Goal: Check status

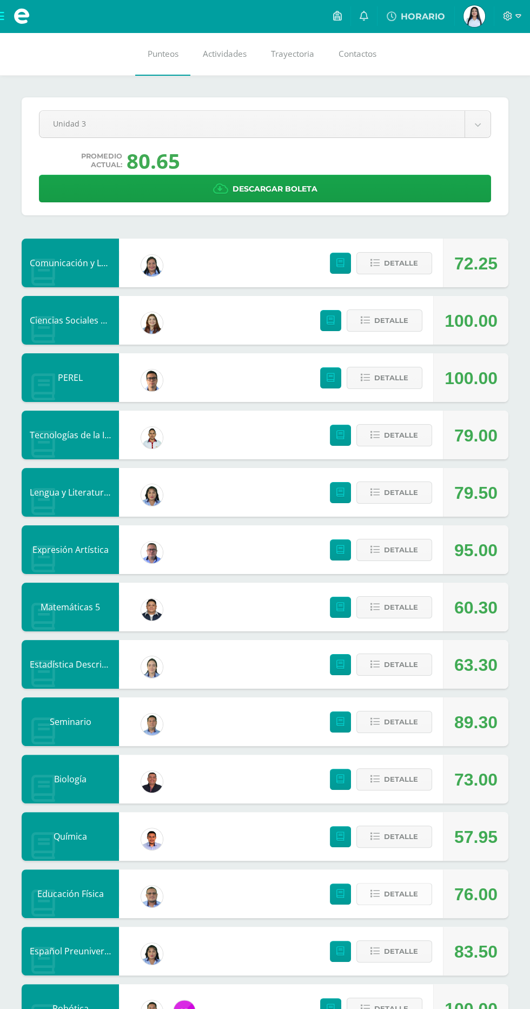
click at [374, 894] on icon at bounding box center [375, 893] width 9 height 9
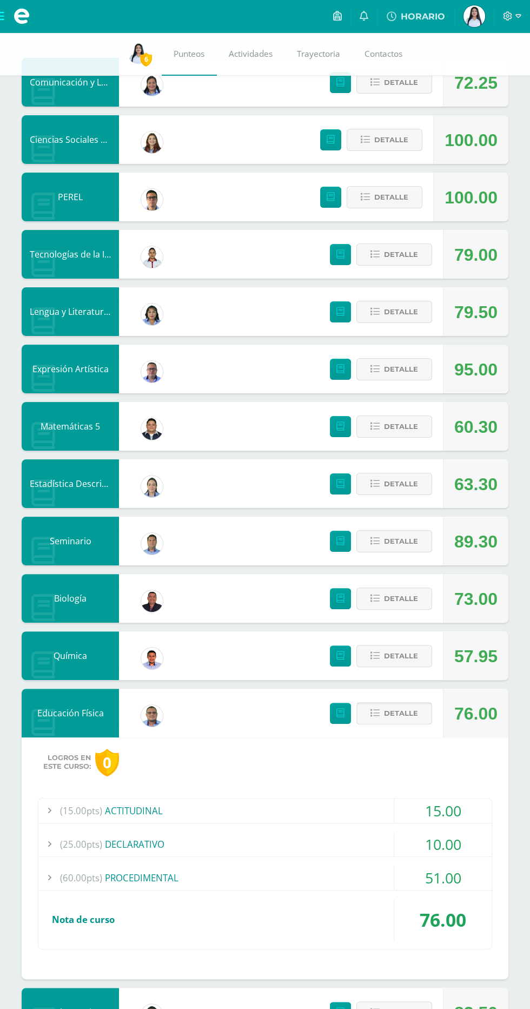
scroll to position [183, 0]
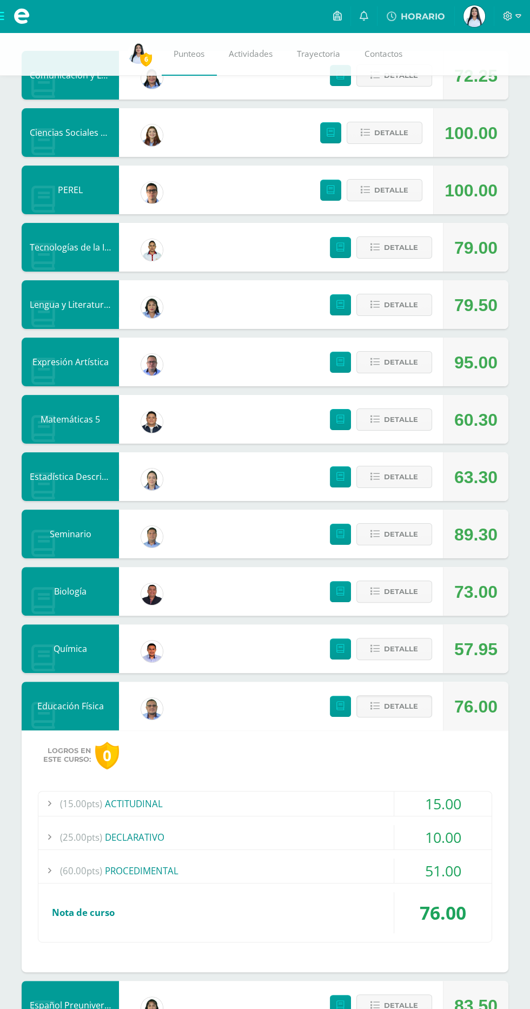
click at [377, 863] on div "(60.00pts) PROCEDIMENTAL" at bounding box center [264, 871] width 453 height 24
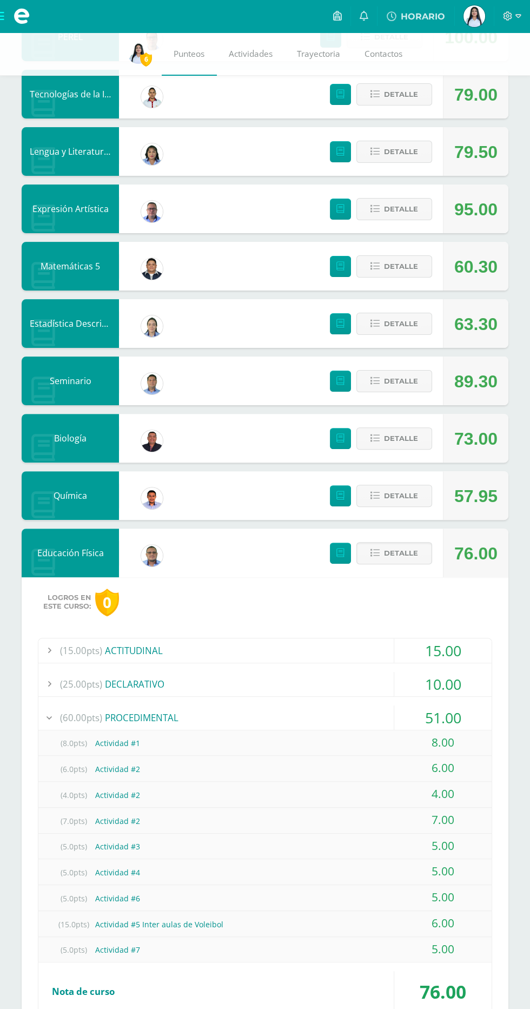
scroll to position [0, 0]
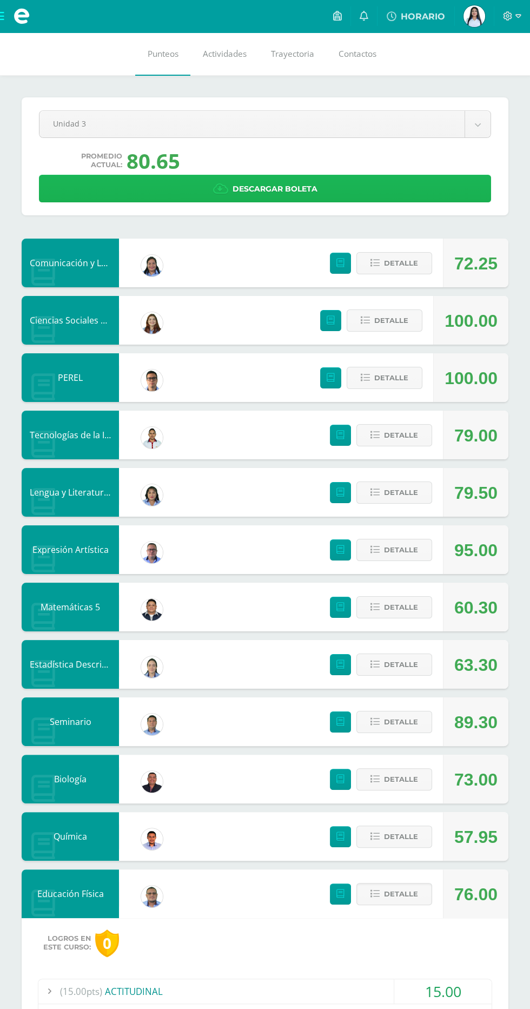
click at [443, 196] on link "Descargar boleta" at bounding box center [265, 189] width 452 height 28
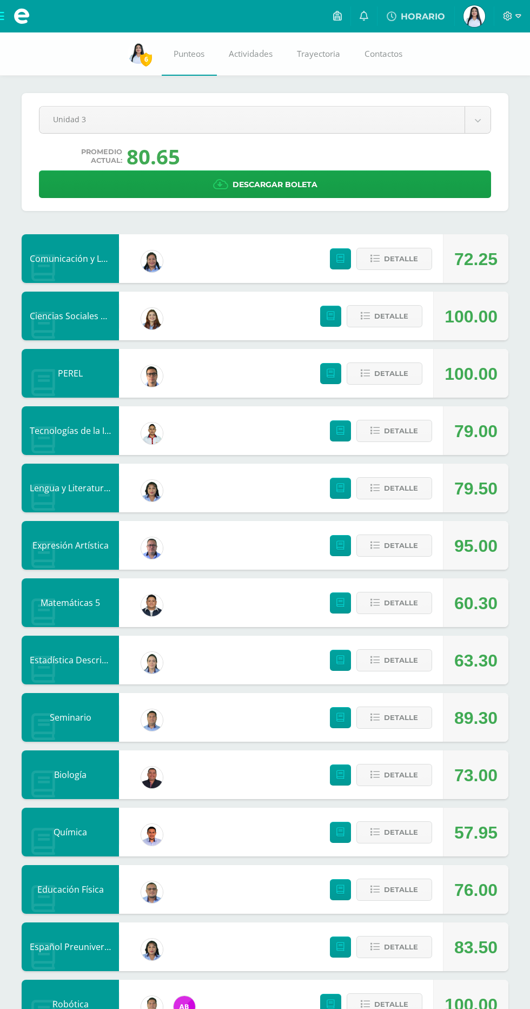
scroll to position [41, 0]
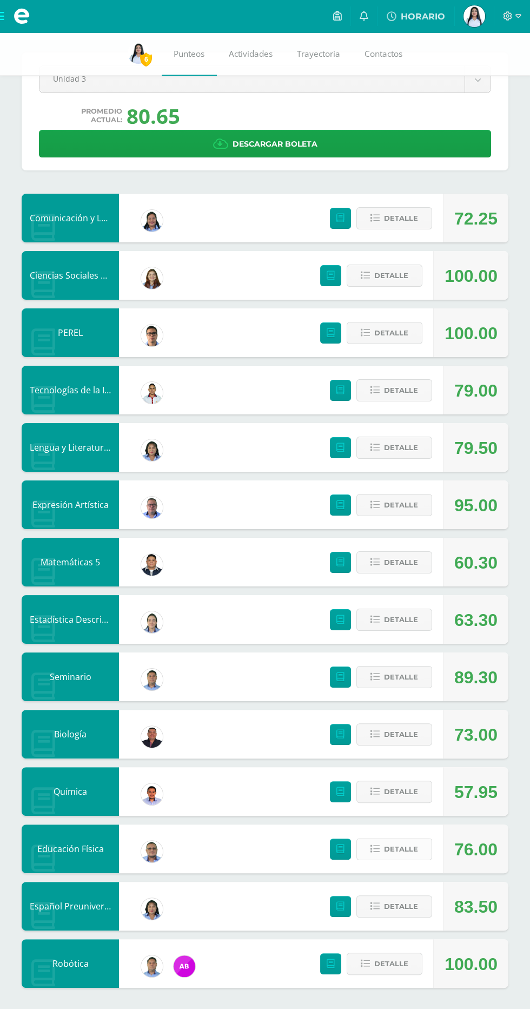
click at [419, 850] on button "Detalle" at bounding box center [395, 849] width 76 height 22
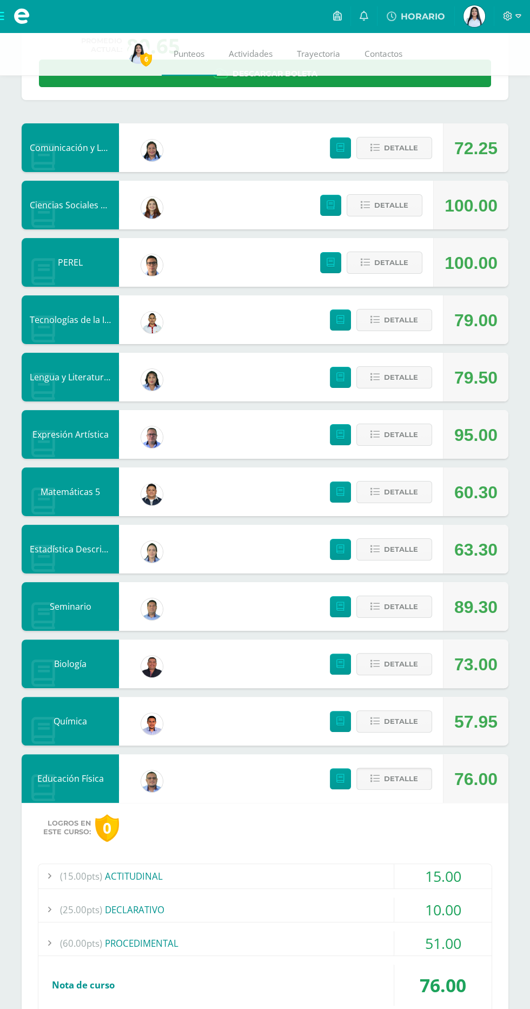
scroll to position [183, 0]
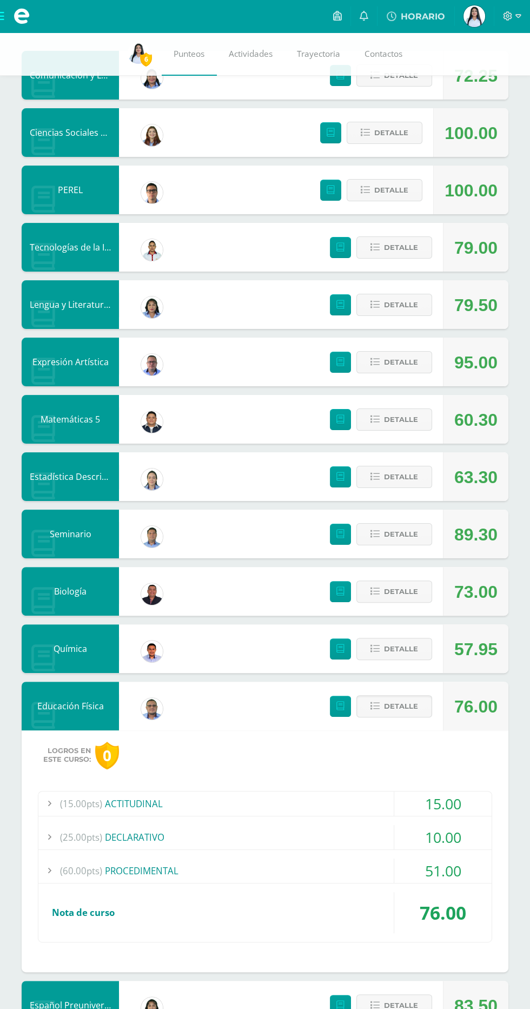
click at [414, 898] on div "76.00" at bounding box center [442, 912] width 97 height 41
click at [413, 869] on div "51.00" at bounding box center [442, 871] width 97 height 24
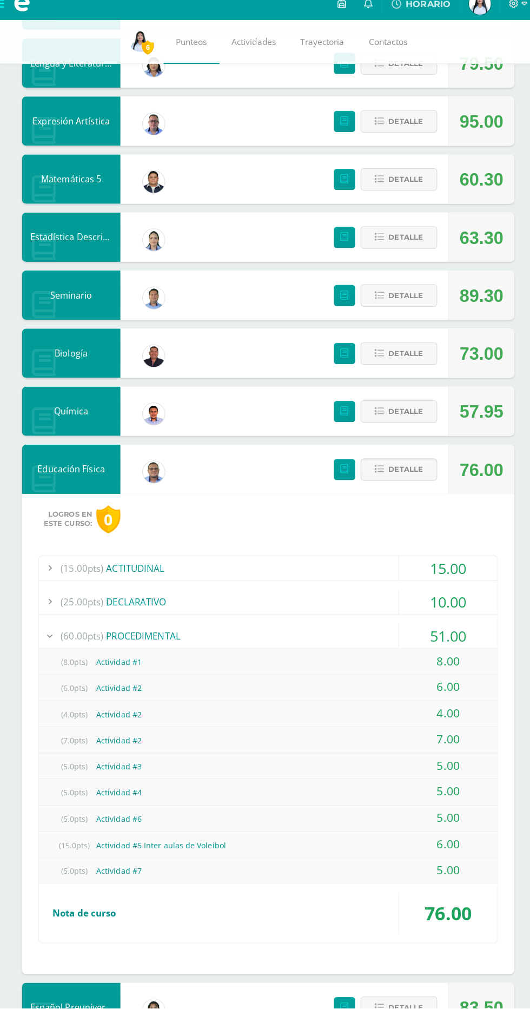
scroll to position [413, 0]
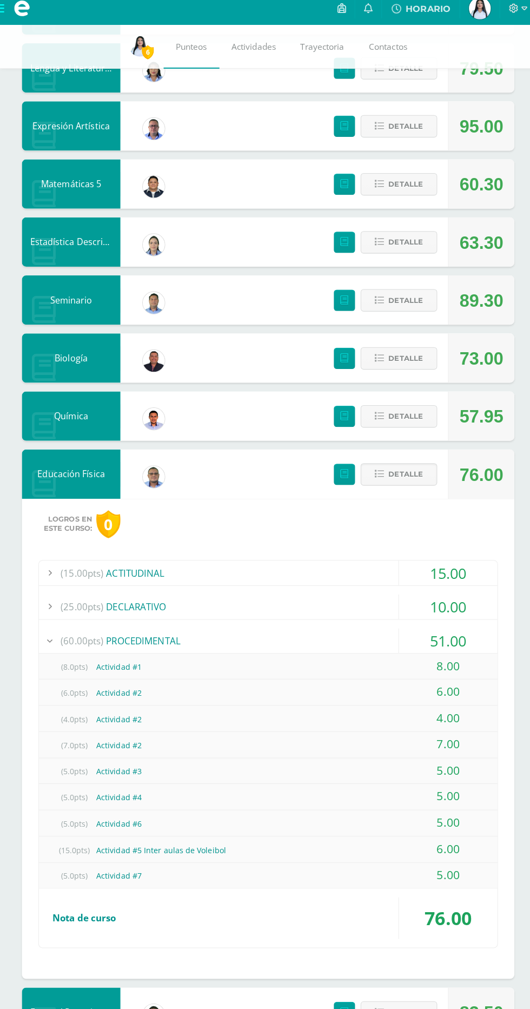
click at [457, 612] on div "10.00" at bounding box center [442, 608] width 97 height 24
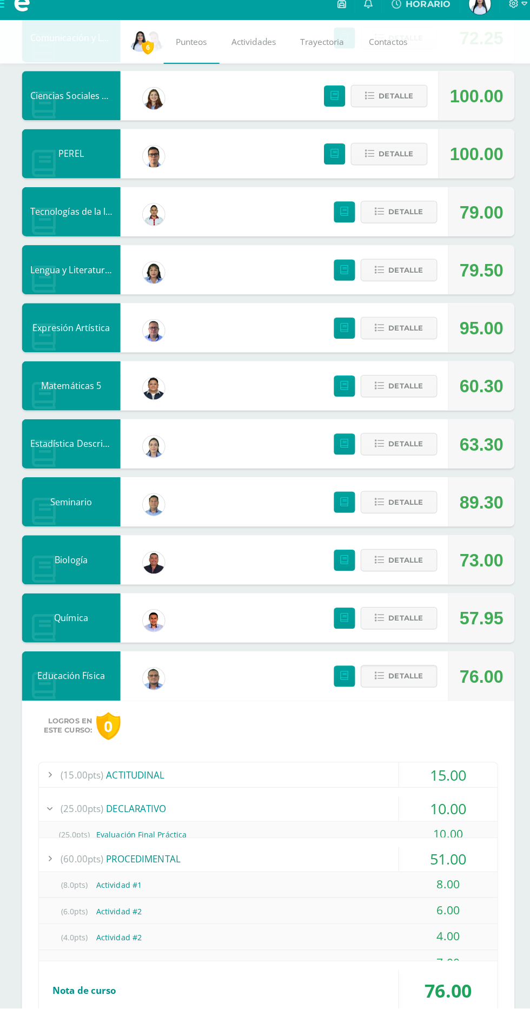
scroll to position [209, 0]
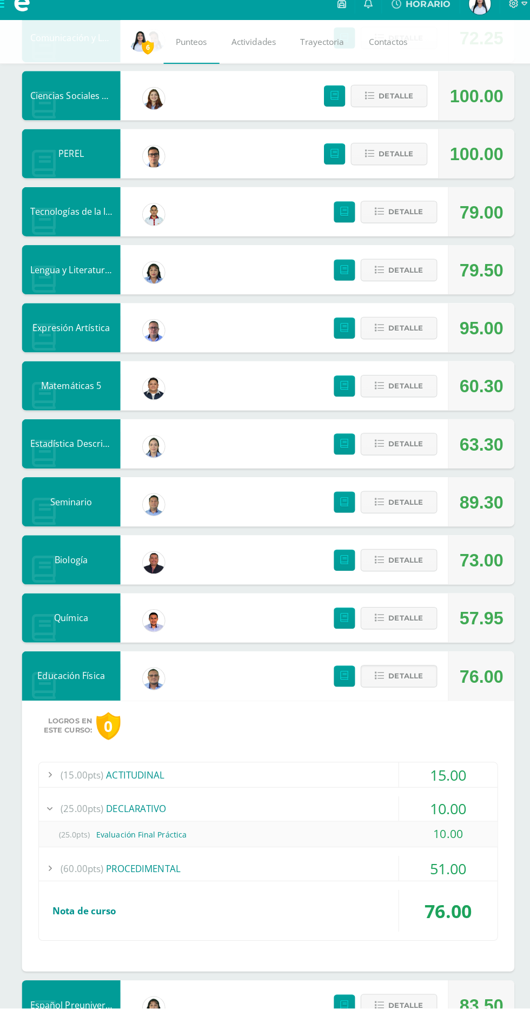
click at [416, 806] on div "10.00" at bounding box center [442, 812] width 97 height 24
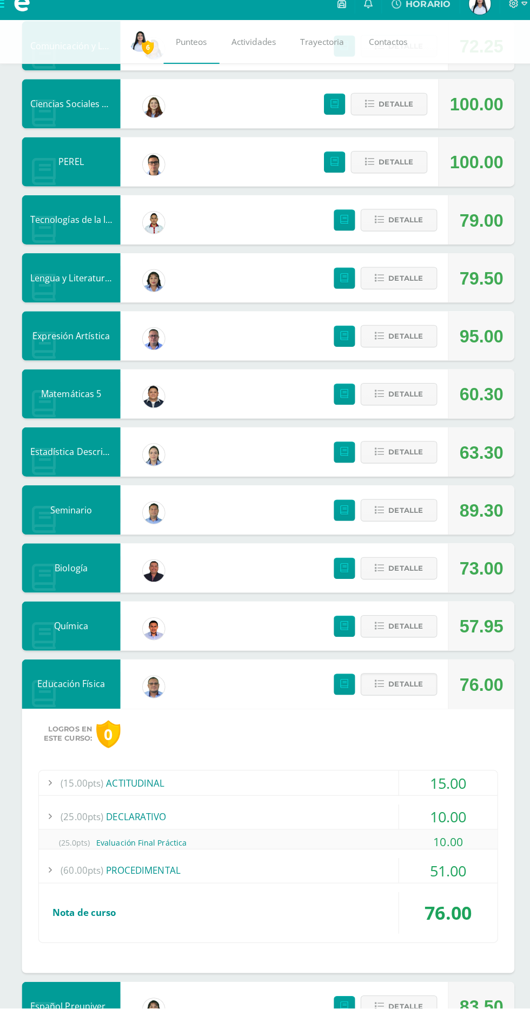
scroll to position [183, 0]
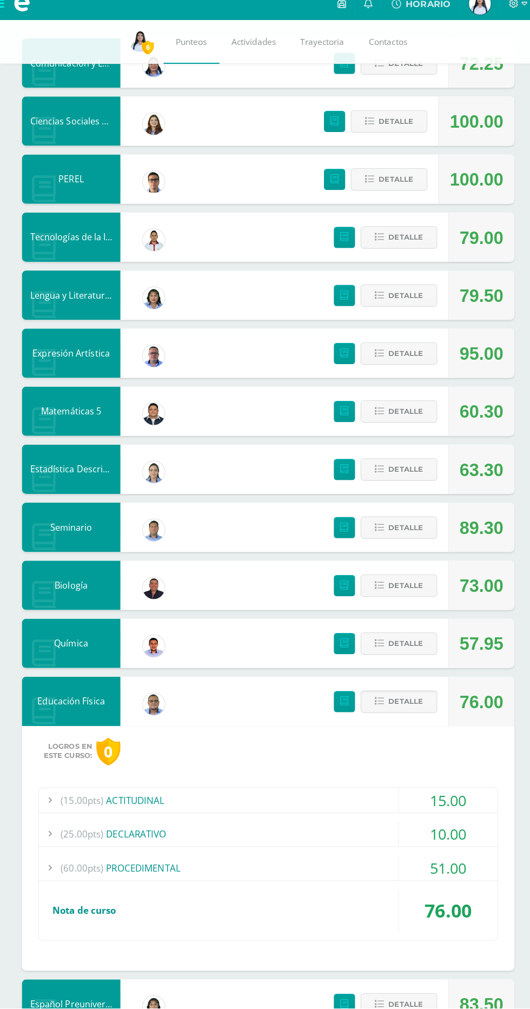
click at [370, 867] on div "(60.00pts) PROCEDIMENTAL" at bounding box center [264, 871] width 453 height 24
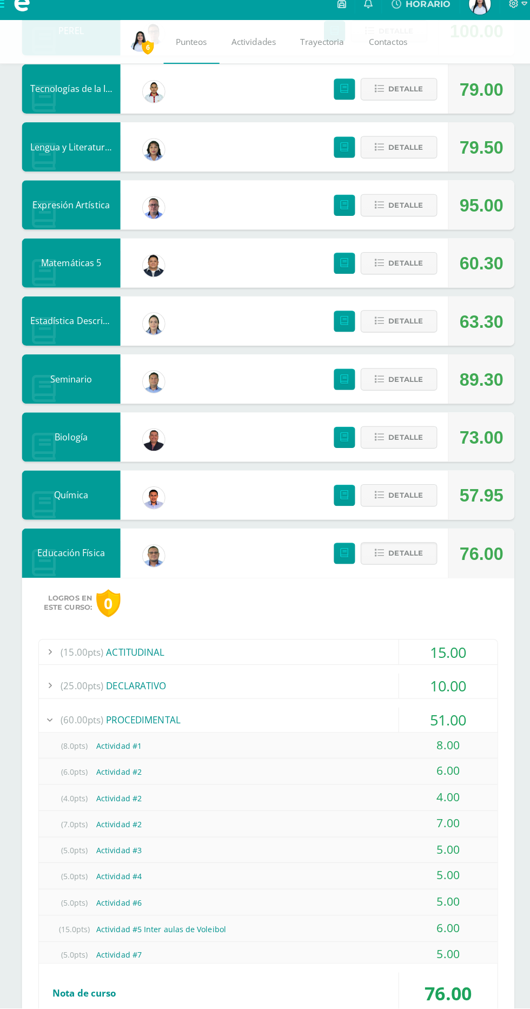
scroll to position [401, 0]
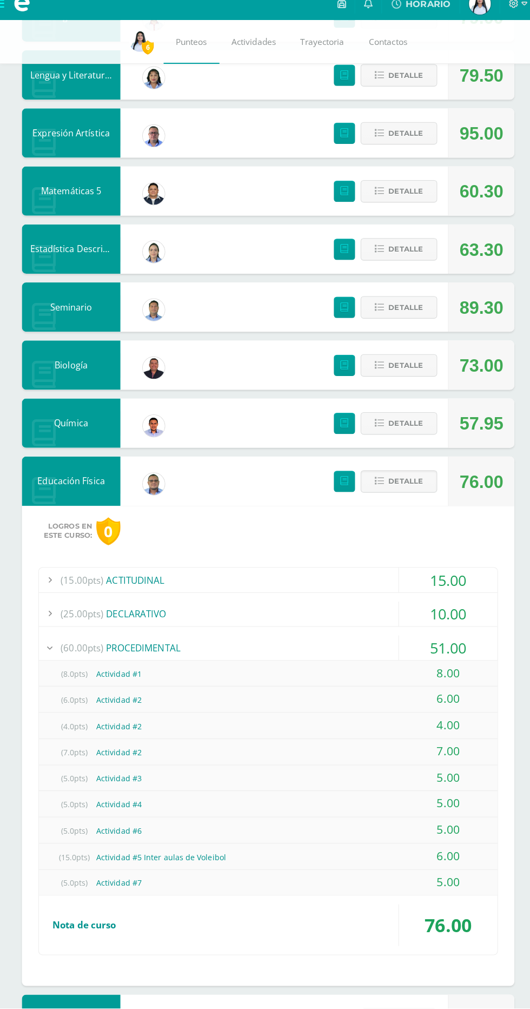
click at [428, 643] on div "51.00" at bounding box center [442, 653] width 97 height 24
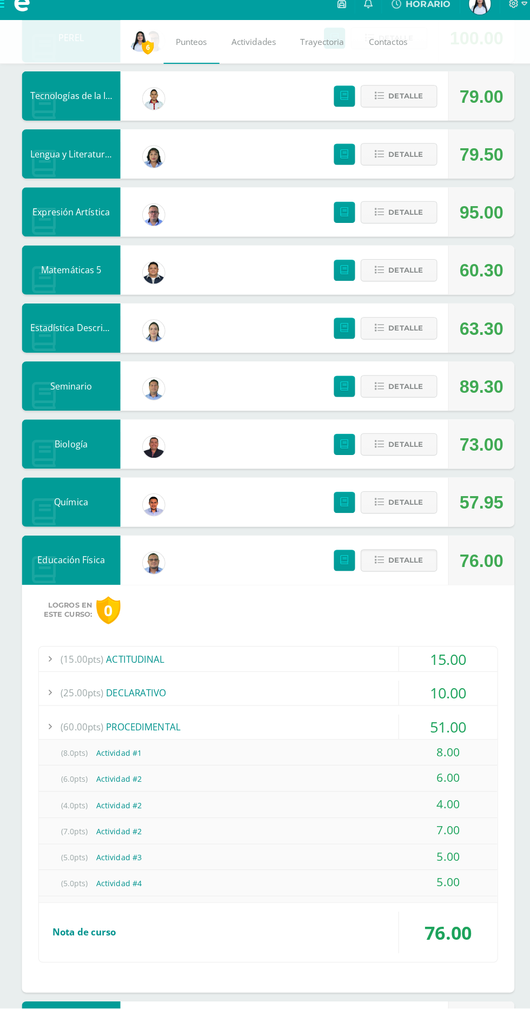
scroll to position [183, 0]
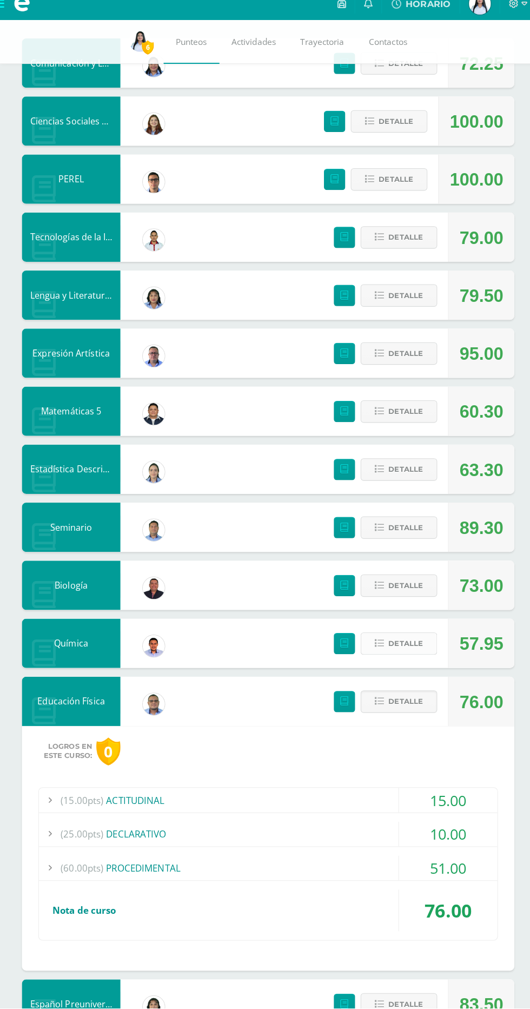
click at [384, 651] on span "Detalle" at bounding box center [401, 649] width 34 height 20
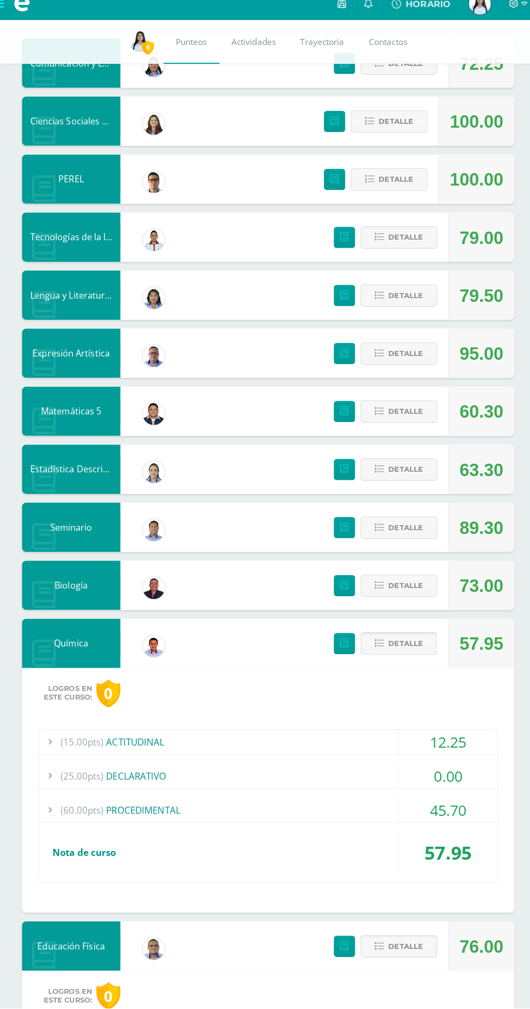
scroll to position [185, 0]
